Goal: Transaction & Acquisition: Book appointment/travel/reservation

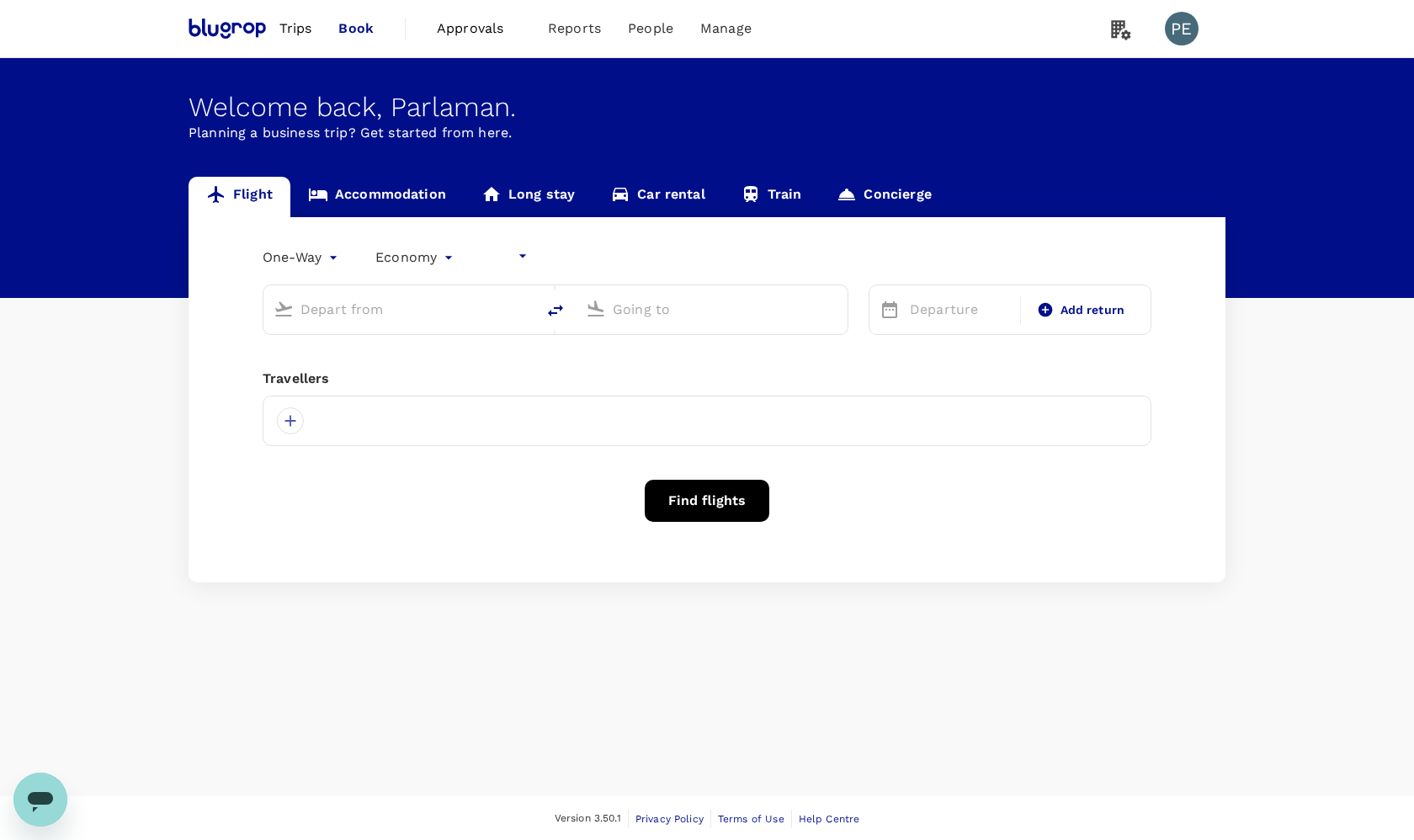
type input "undefined, undefined (any)"
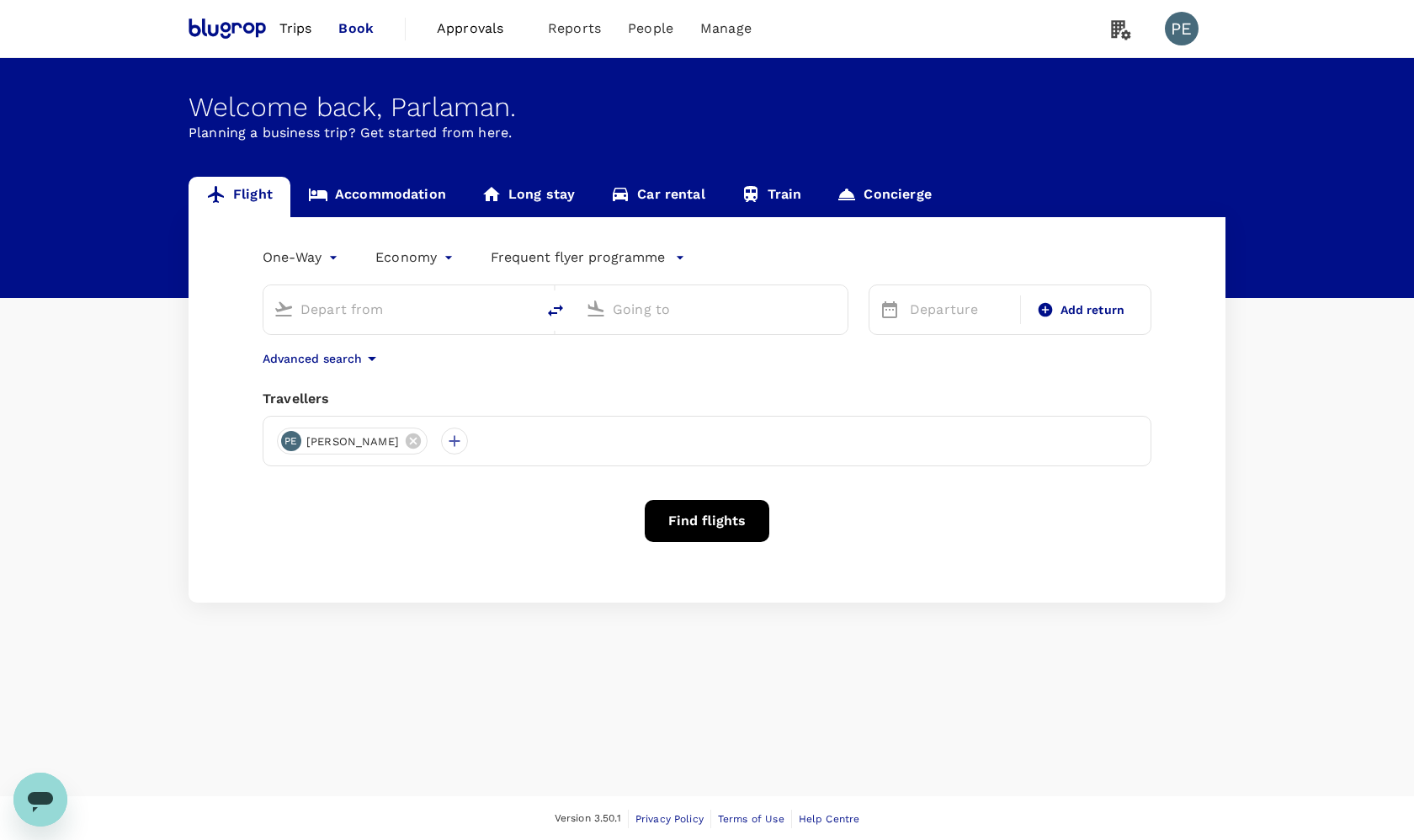
type input "Erbil, [GEOGRAPHIC_DATA] (any)"
type input "Calbayog (CYP)"
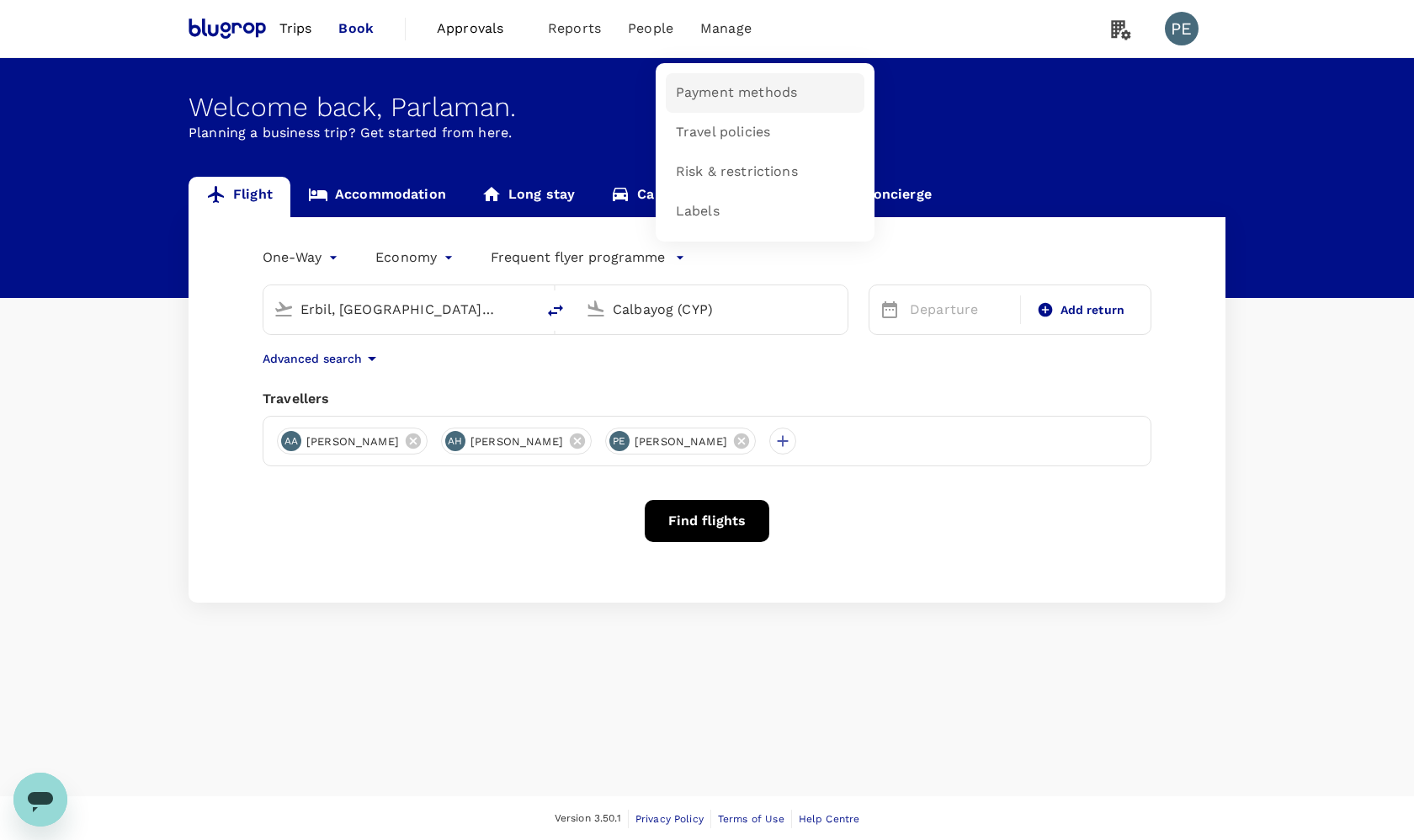
click at [711, 98] on span "Payment methods" at bounding box center [736, 93] width 121 height 20
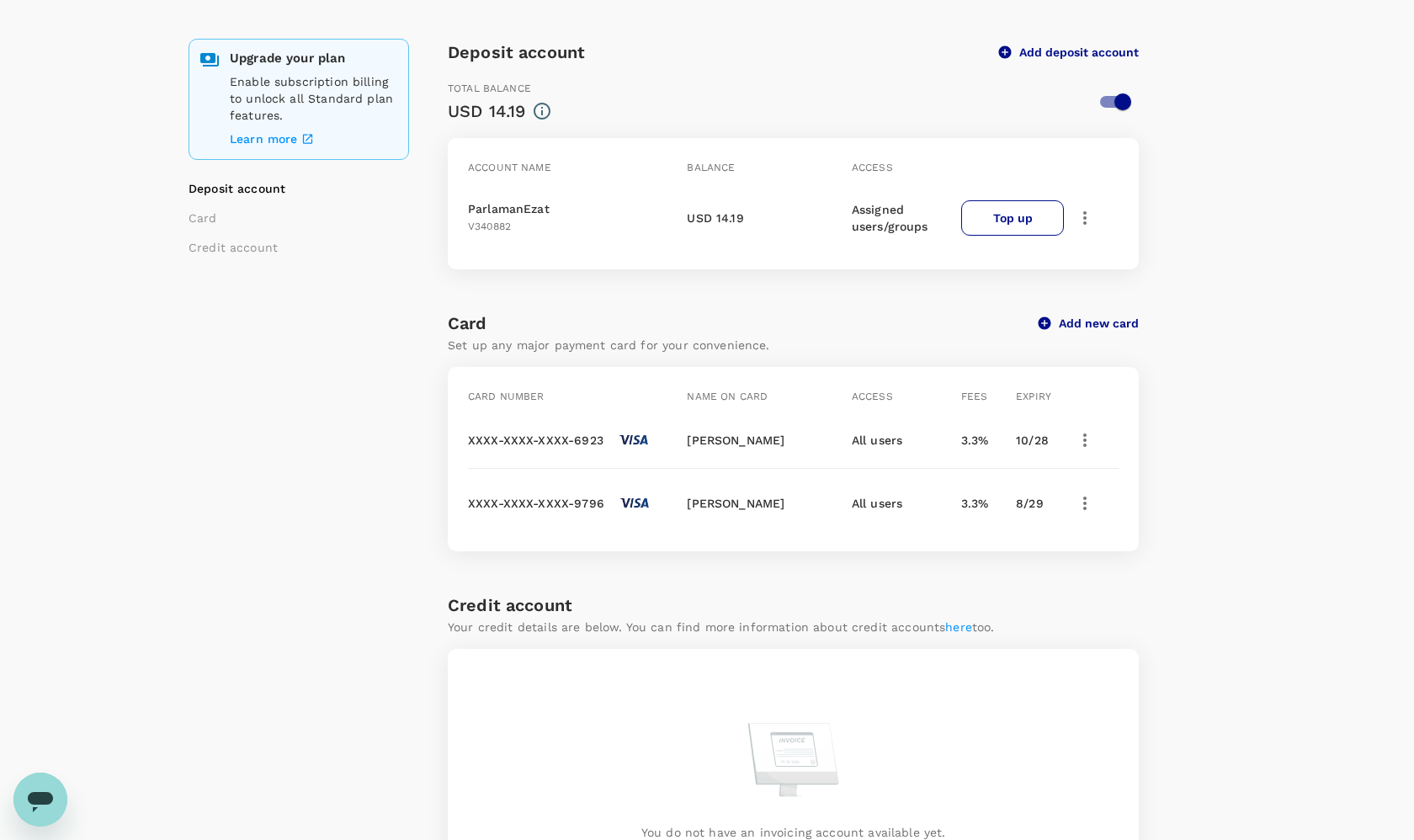
scroll to position [130, 0]
click at [1019, 222] on button "Top up" at bounding box center [1013, 219] width 103 height 35
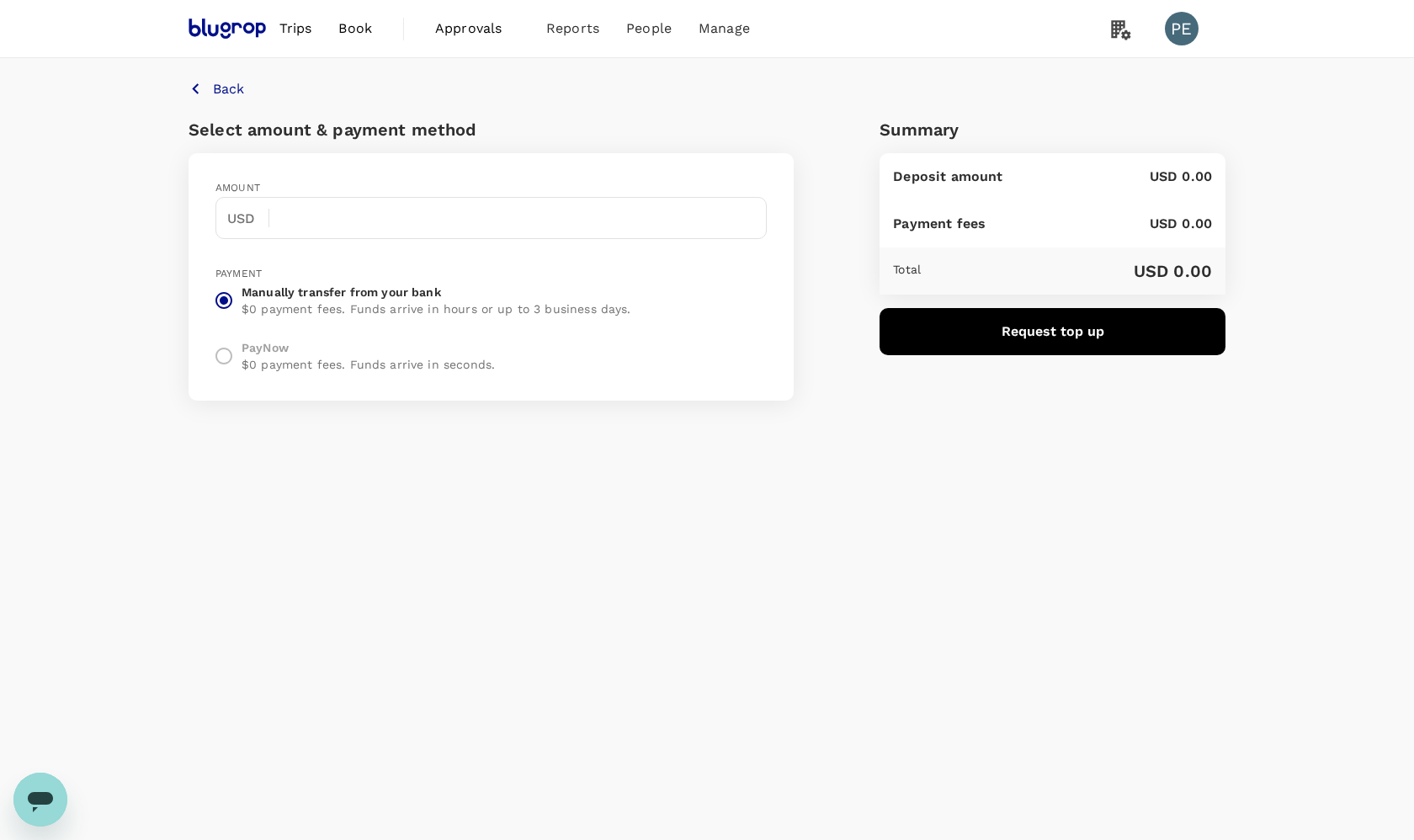
click at [226, 350] on label "PayNow $0 payment fees. Funds arrive in seconds." at bounding box center [418, 356] width 425 height 35
click at [401, 267] on div "Payment" at bounding box center [430, 275] width 430 height 17
click at [219, 99] on p "Back" at bounding box center [229, 89] width 31 height 21
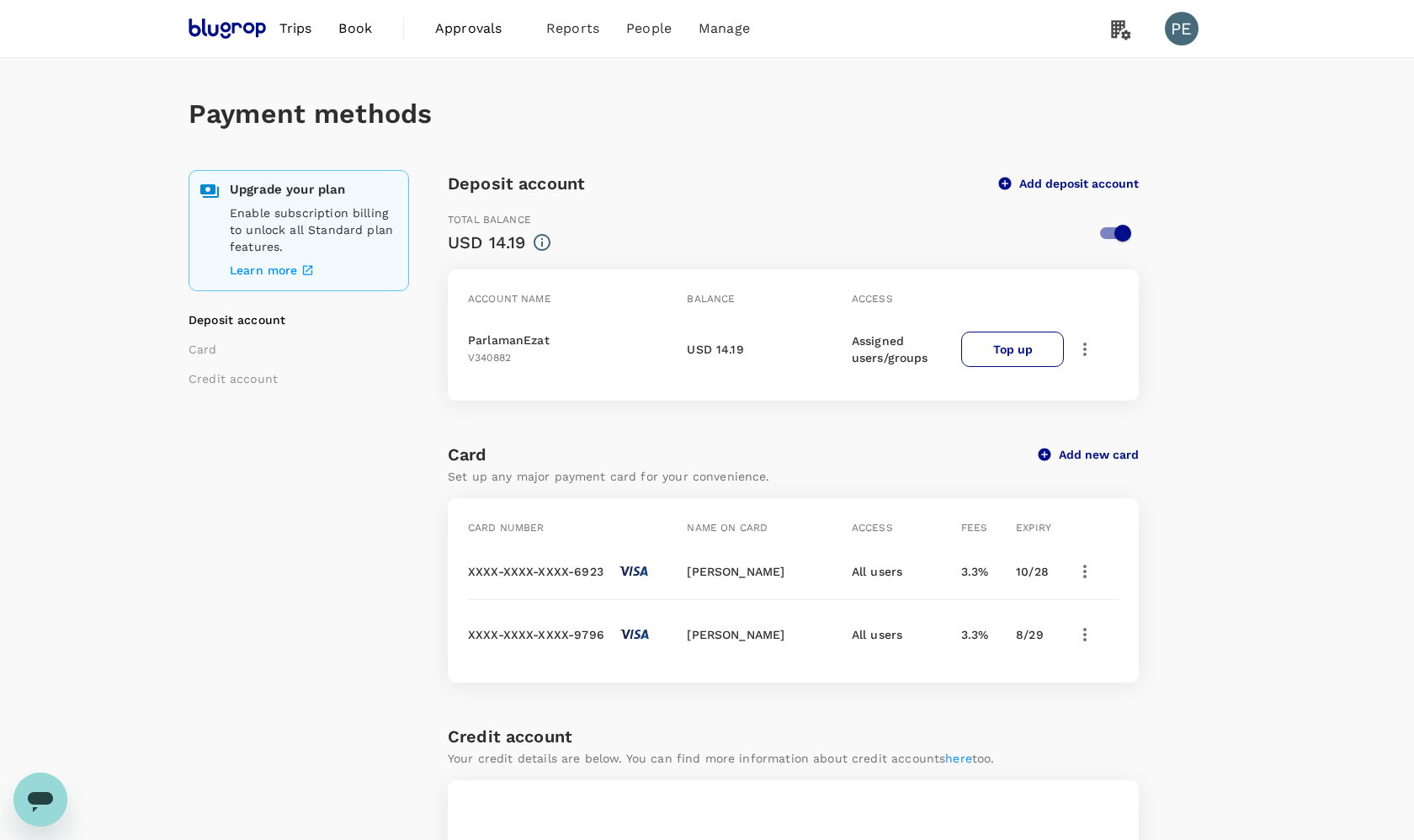
click at [369, 27] on span "Book" at bounding box center [355, 29] width 34 height 21
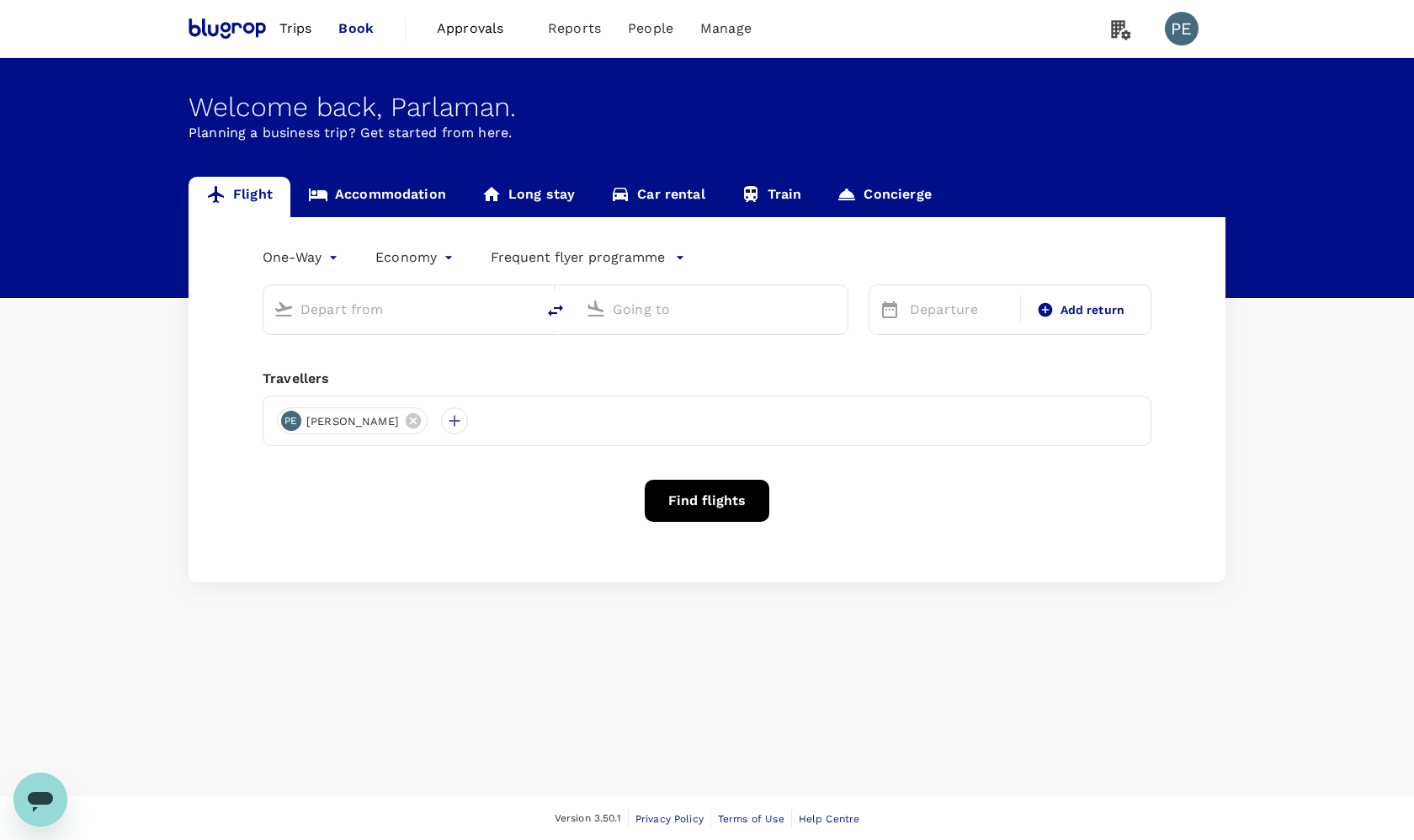
type input "Erbil, [GEOGRAPHIC_DATA] (any)"
type input "Calbayog (CYP)"
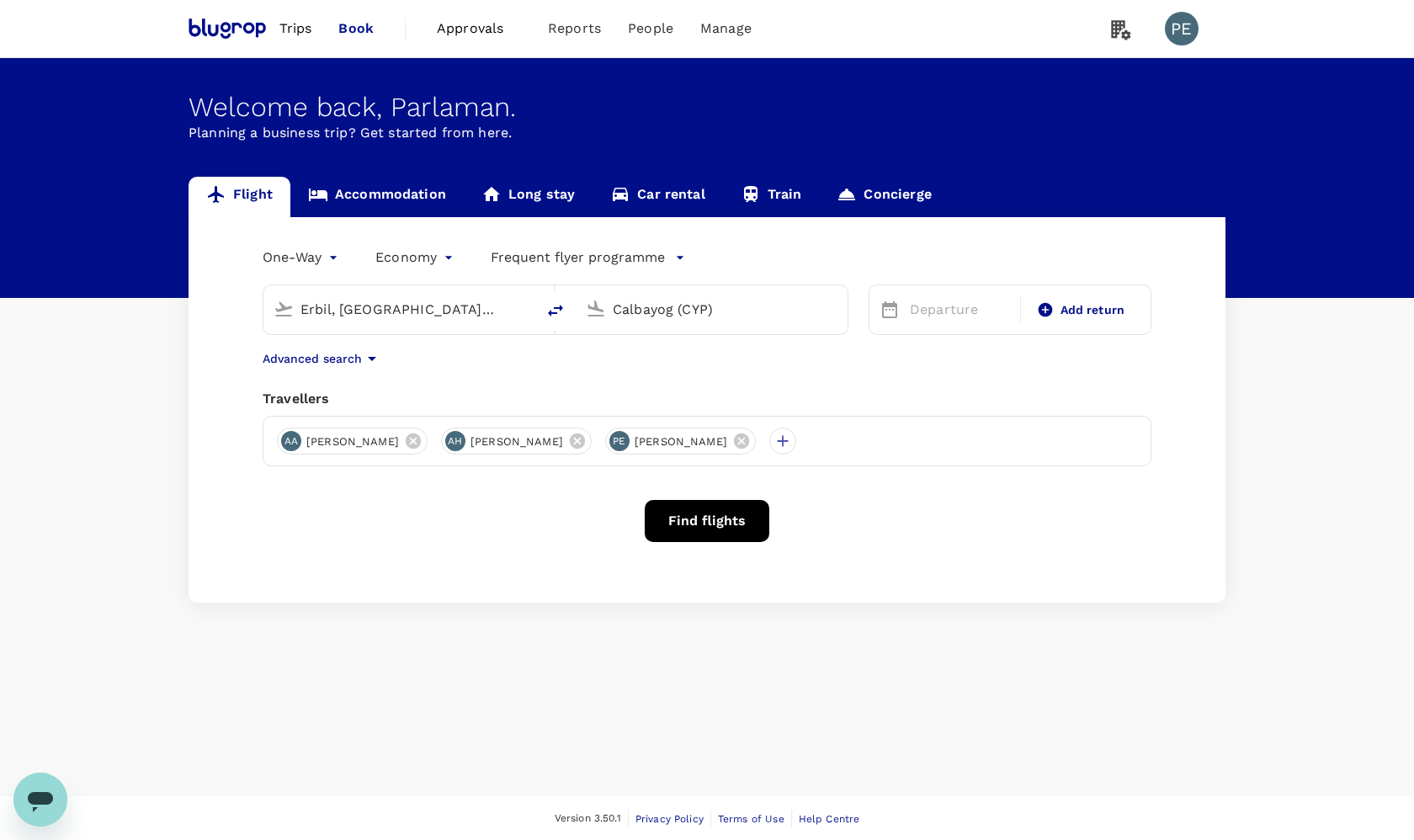
click at [397, 198] on link "Accommodation" at bounding box center [377, 197] width 174 height 40
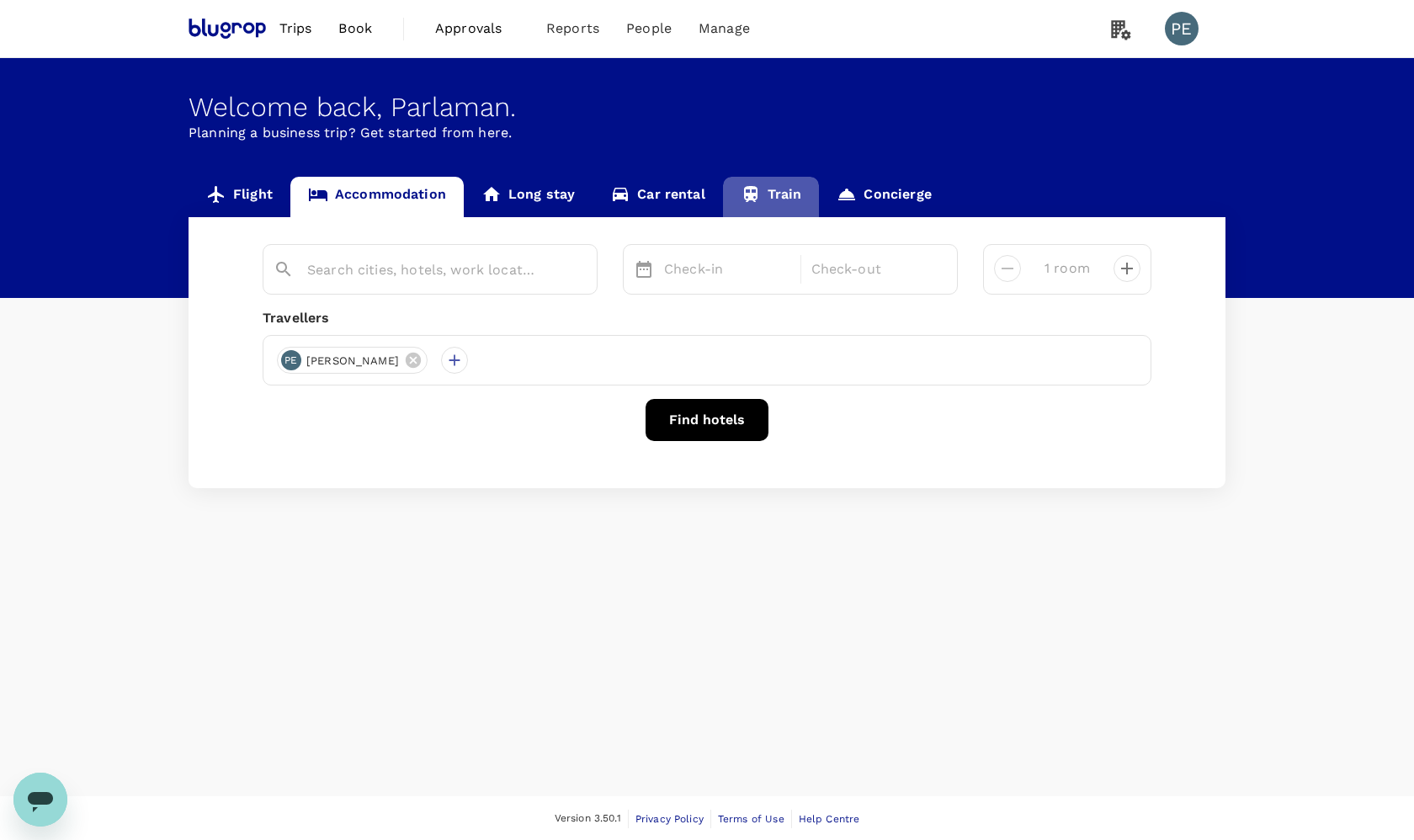
click at [772, 193] on link "Train" at bounding box center [771, 197] width 97 height 40
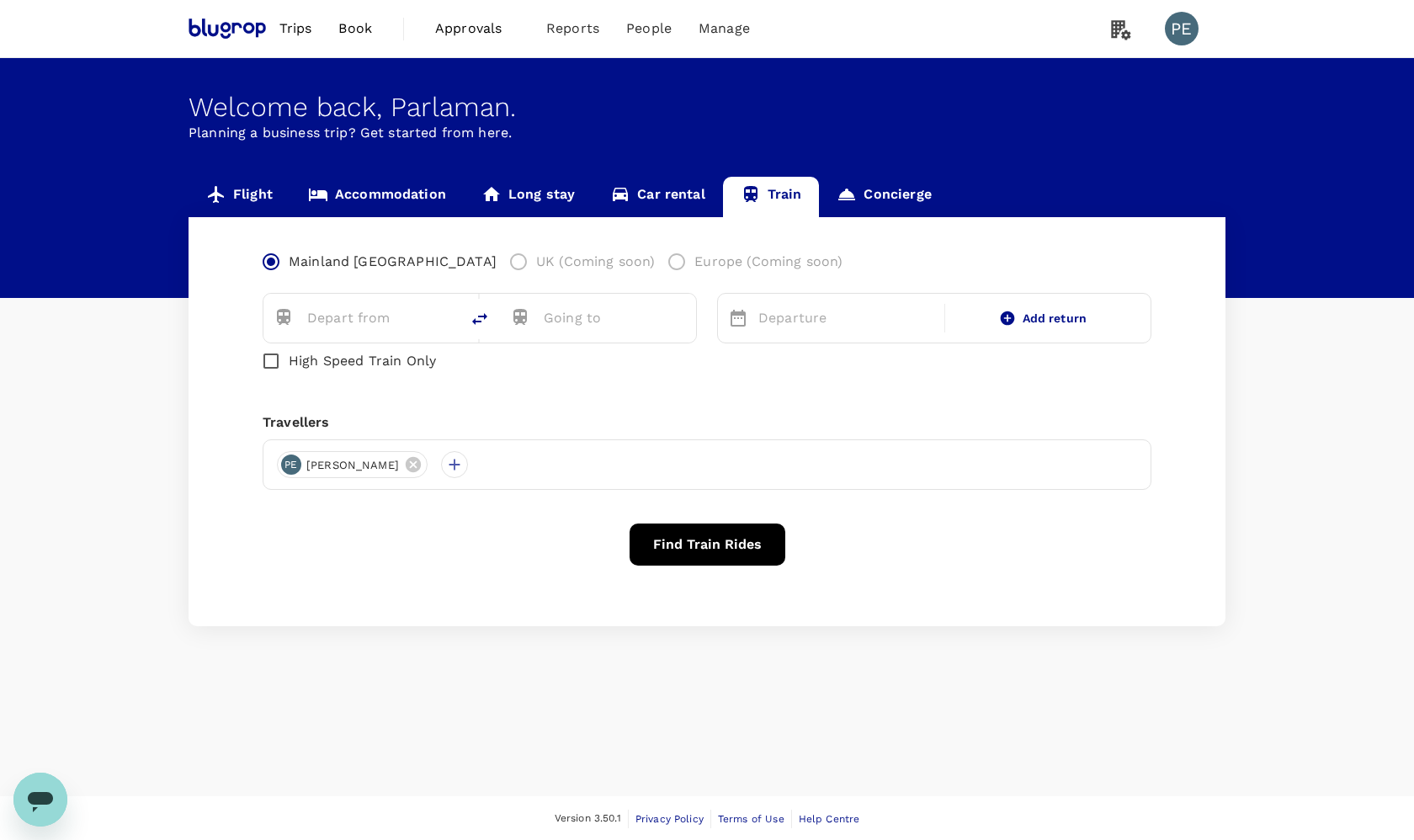
click at [657, 197] on link "Car rental" at bounding box center [658, 197] width 131 height 40
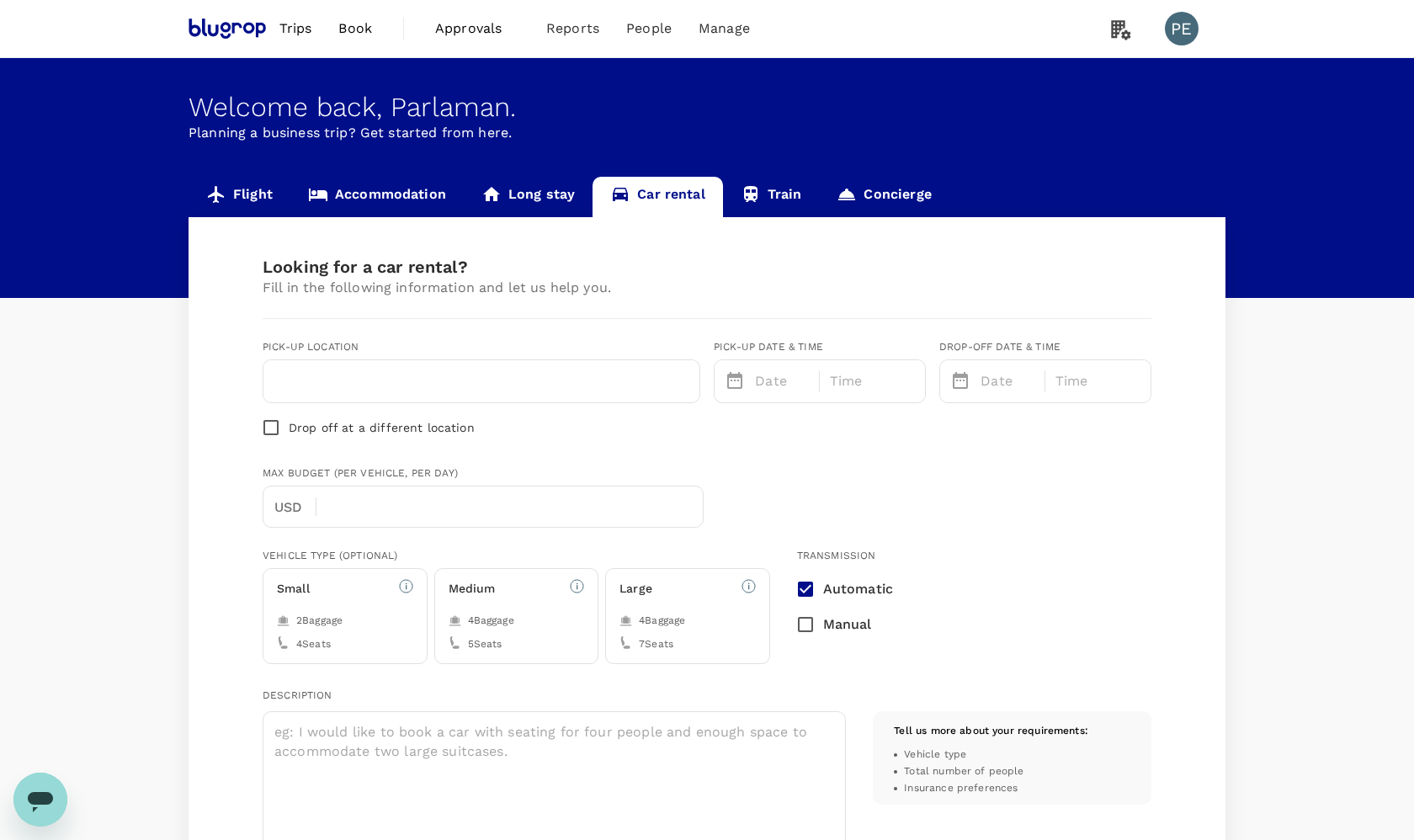
type input "[EMAIL_ADDRESS][DOMAIN_NAME]"
type input "964"
type input "7507764151"
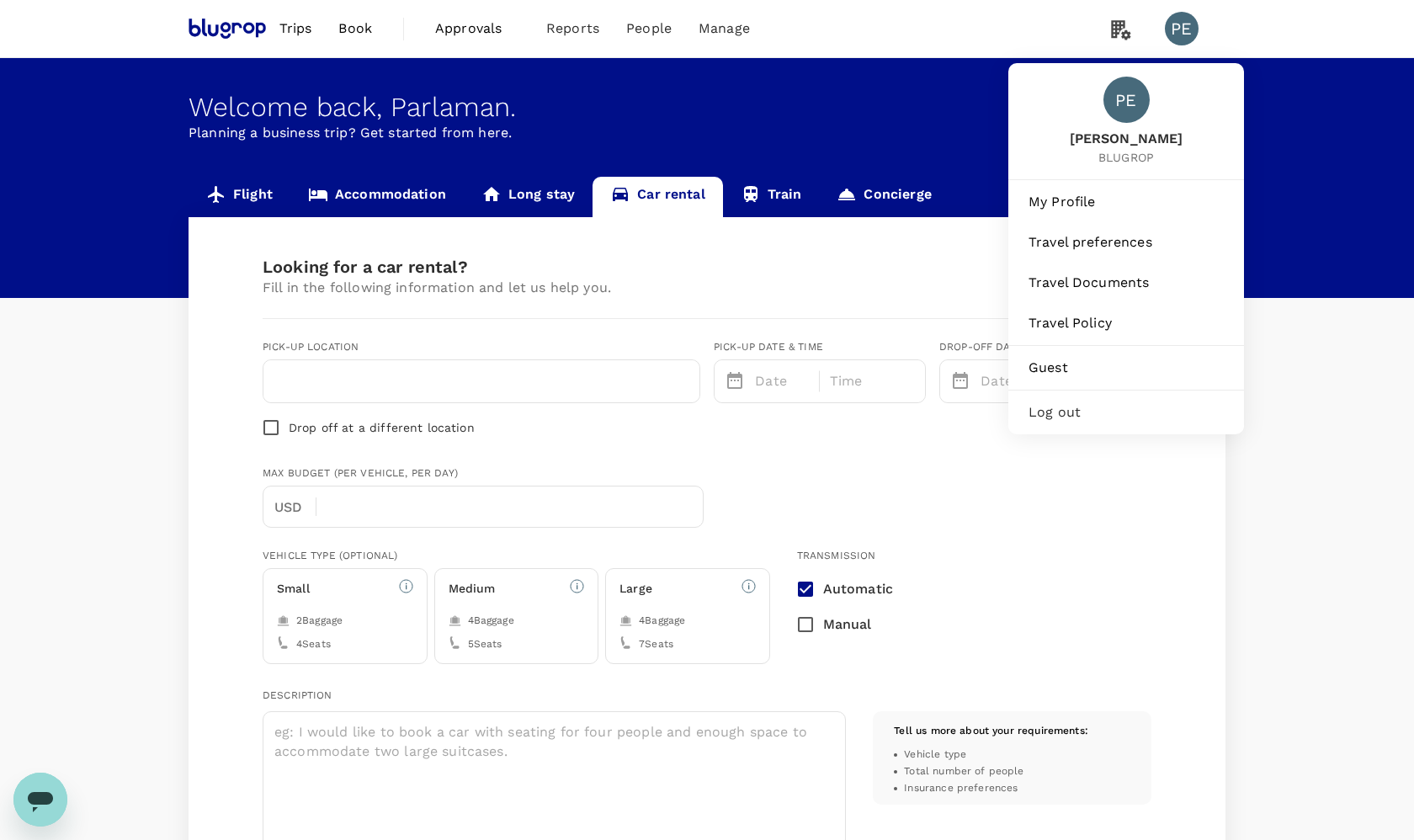
click at [1059, 416] on span "Log out" at bounding box center [1125, 412] width 195 height 21
